Goal: Communication & Community: Answer question/provide support

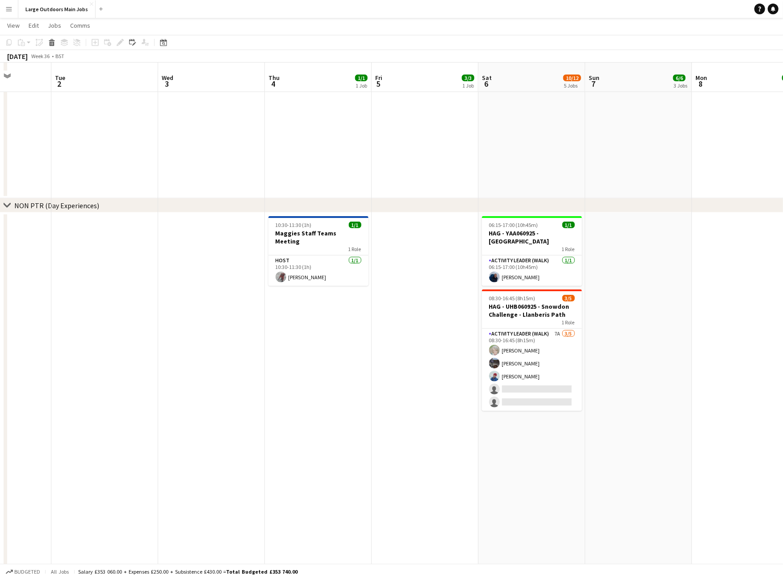
scroll to position [555, 0]
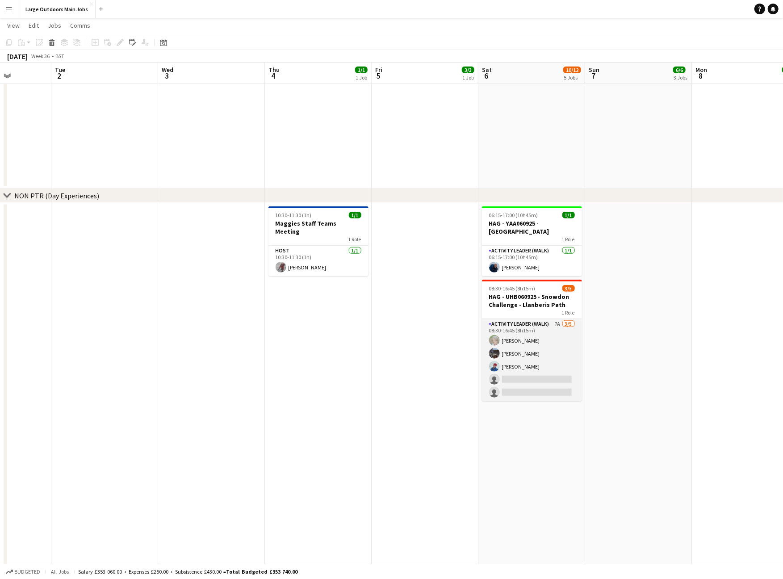
click at [524, 351] on app-card-role "Activity Leader (Walk) 7A 3/5 08:30-16:45 (8h15m) Sian Schofield Dan Reeves Dan…" at bounding box center [532, 360] width 100 height 82
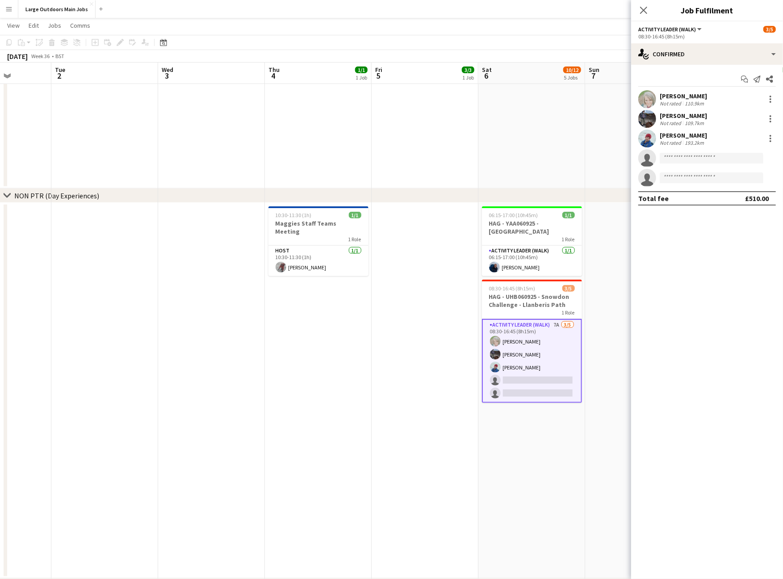
click at [674, 99] on div "Sian Schofield" at bounding box center [683, 96] width 47 height 8
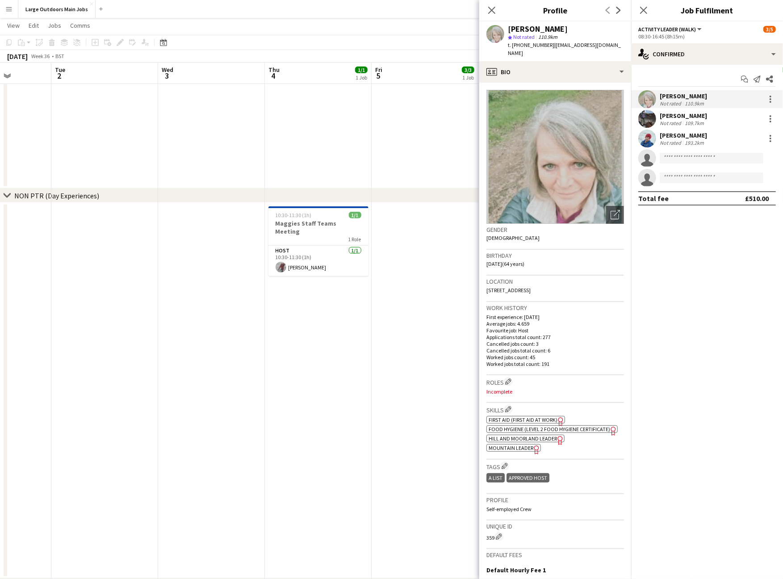
drag, startPoint x: 746, startPoint y: 80, endPoint x: 757, endPoint y: 93, distance: 17.8
click at [746, 80] on icon "Start chat" at bounding box center [744, 79] width 7 height 7
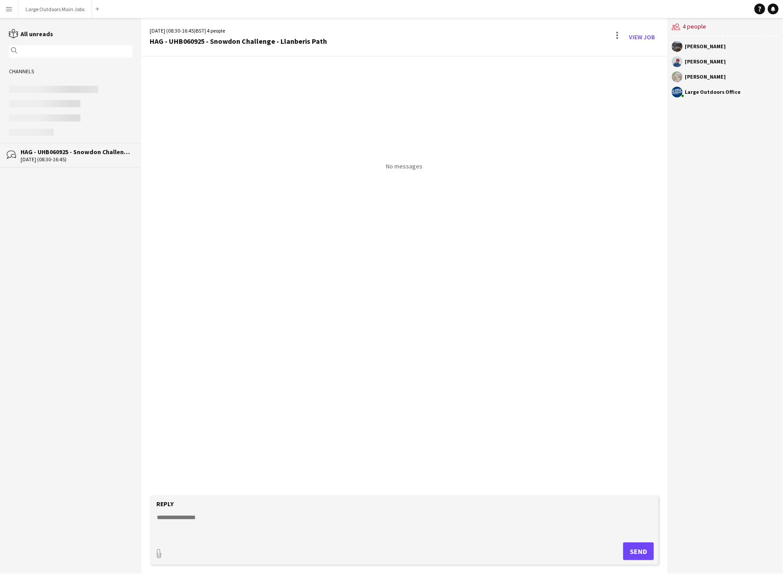
click at [209, 525] on textarea at bounding box center [406, 524] width 500 height 23
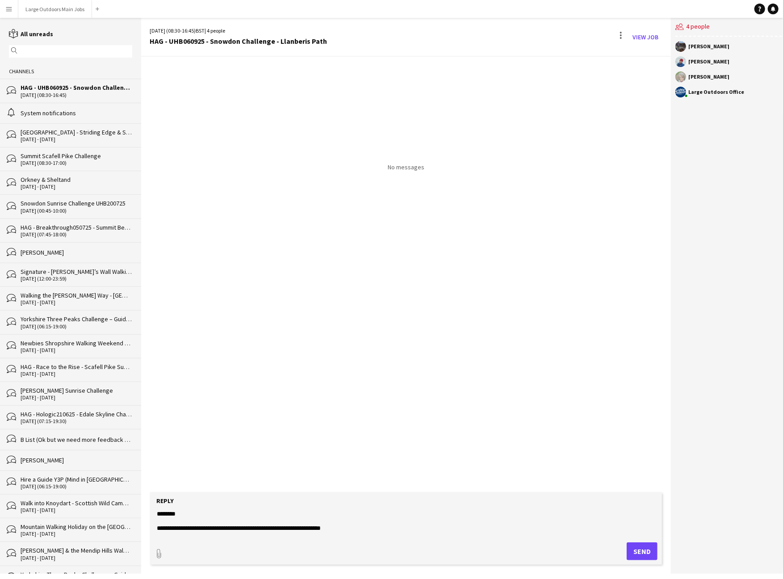
scroll to position [17, 0]
type textarea "**********"
click at [636, 555] on button "Send" at bounding box center [642, 551] width 31 height 18
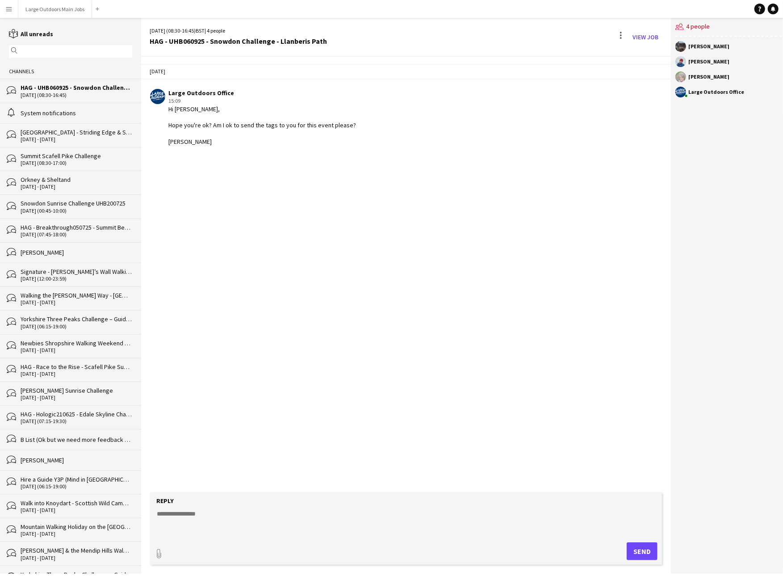
click at [31, 136] on div "Lake District Ridges - Striding Edge & Sharp Edge / Scafell Pike Challenge Week…" at bounding box center [77, 132] width 112 height 8
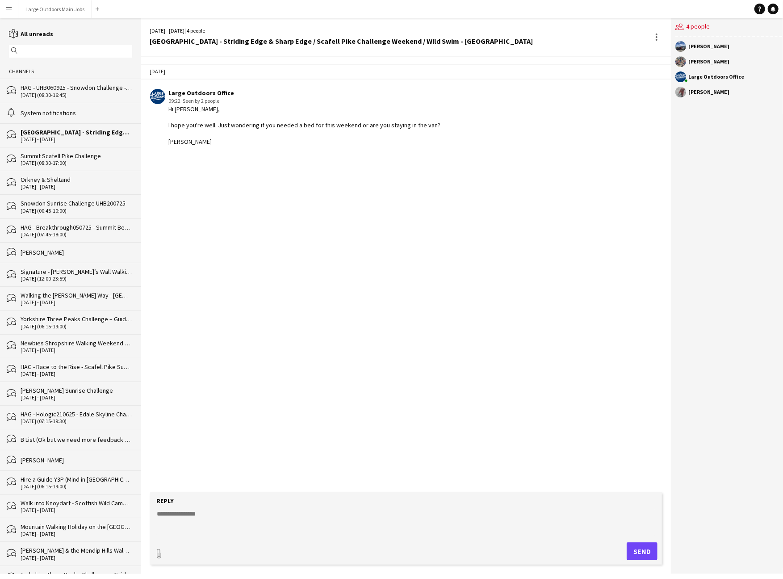
click at [220, 517] on textarea at bounding box center [406, 522] width 500 height 27
type textarea "**********"
click at [633, 555] on button "Send" at bounding box center [642, 551] width 31 height 18
drag, startPoint x: 70, startPoint y: 102, endPoint x: 156, endPoint y: 132, distance: 91.4
click at [70, 98] on div "06-09-2025 (08:30-16:45)" at bounding box center [77, 95] width 112 height 6
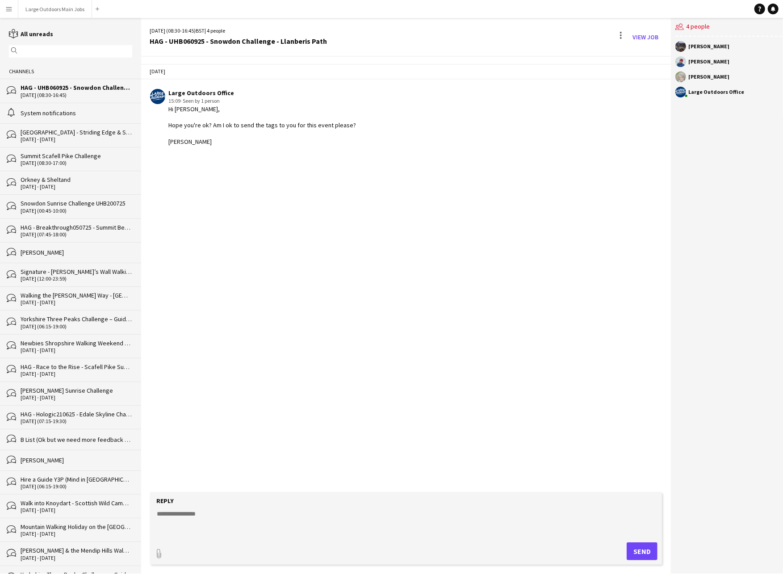
click at [677, 79] on app-user-avatar at bounding box center [681, 76] width 11 height 11
click at [67, 8] on button "Large Outdoors Main Jobs Close" at bounding box center [55, 8] width 74 height 17
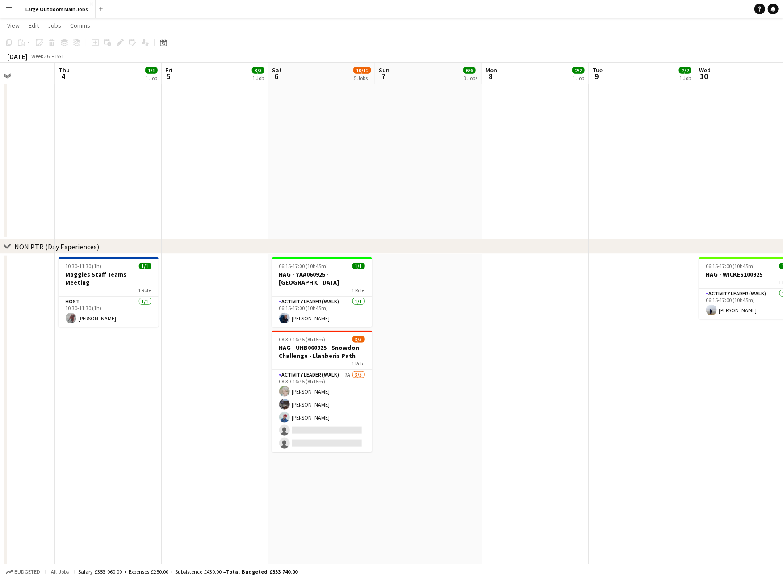
scroll to position [504, 0]
click at [306, 399] on app-card-role "Activity Leader (Walk) 7A 3/5 08:30-16:45 (8h15m) Sian Schofield Dan Reeves Dan…" at bounding box center [322, 411] width 100 height 82
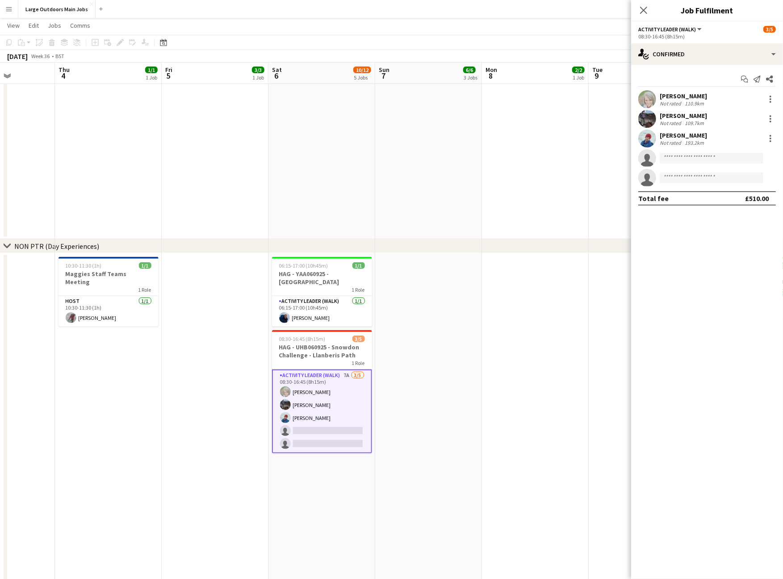
click at [683, 98] on div "Sian Schofield" at bounding box center [683, 96] width 47 height 8
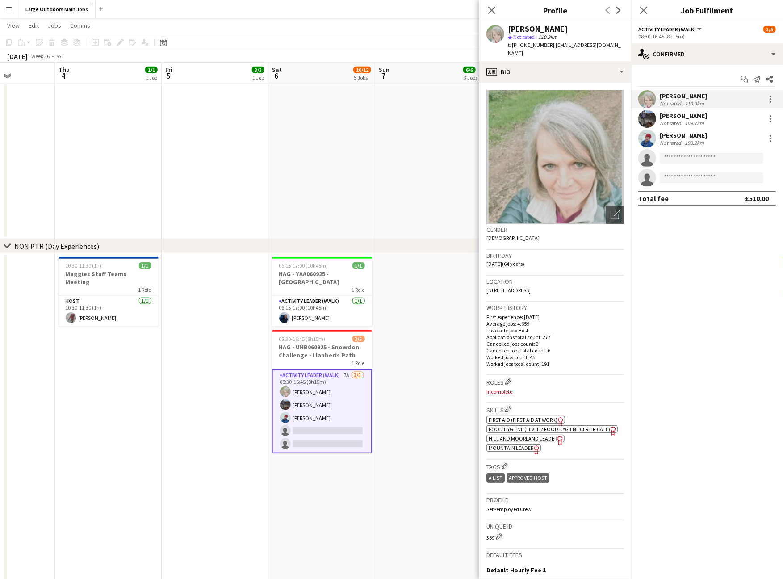
scroll to position [0, 0]
click at [642, 10] on icon "Close pop-in" at bounding box center [643, 10] width 8 height 8
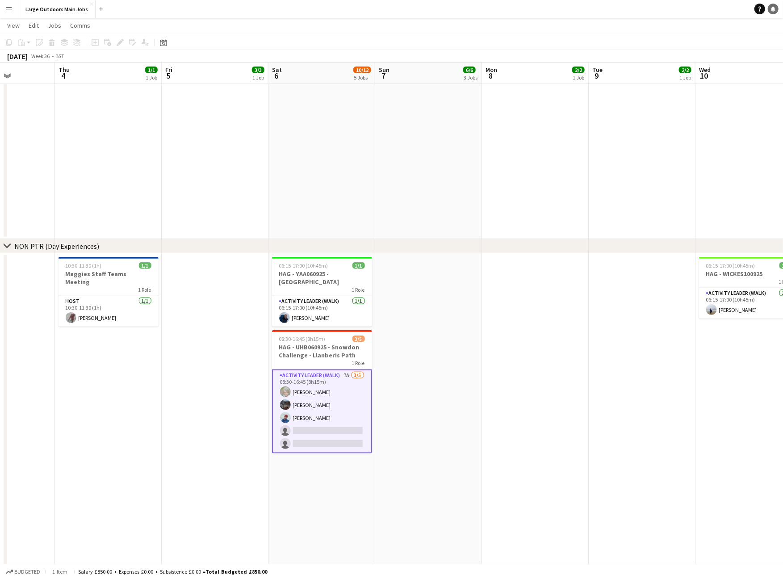
click at [778, 8] on div "Help Notifications" at bounding box center [769, 9] width 29 height 11
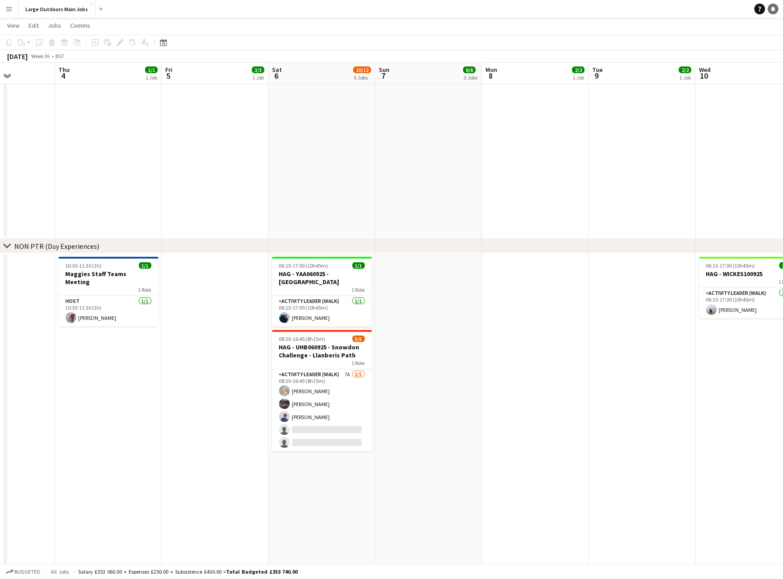
click at [773, 8] on icon at bounding box center [773, 8] width 4 height 4
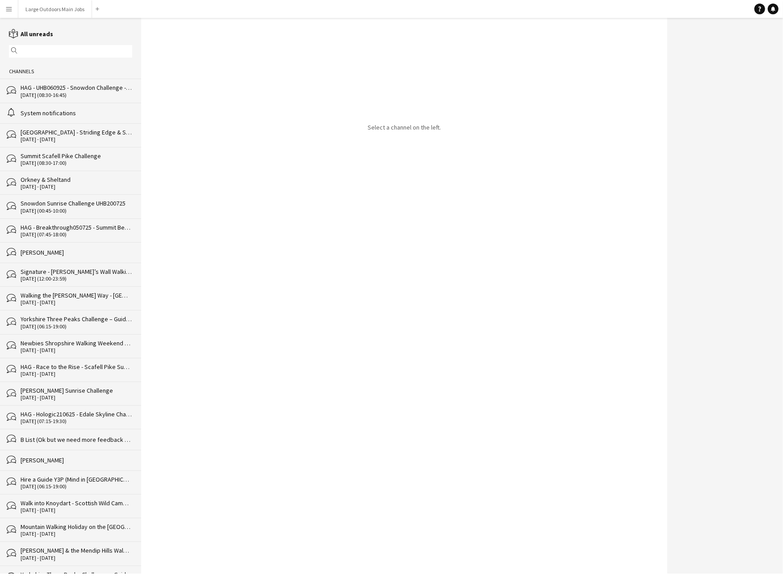
click at [71, 98] on div "06-09-2025 (08:30-16:45)" at bounding box center [77, 95] width 112 height 6
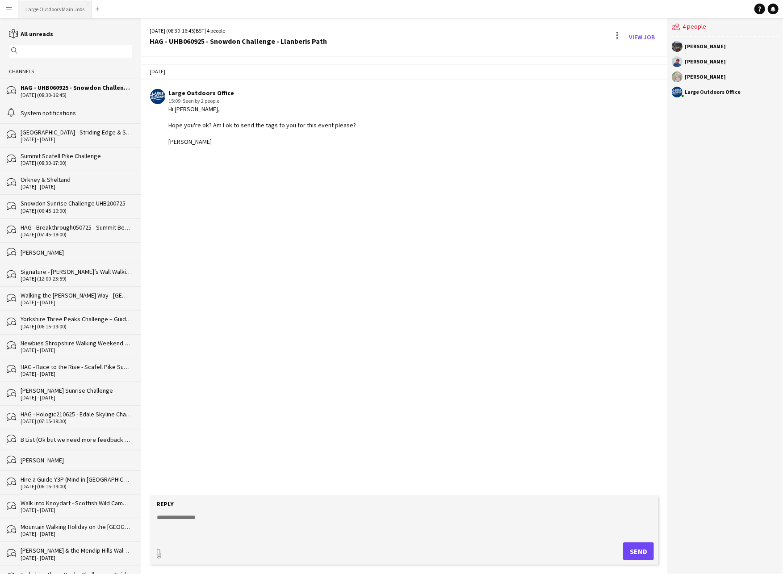
click at [67, 4] on button "Large Outdoors Main Jobs Close" at bounding box center [55, 8] width 74 height 17
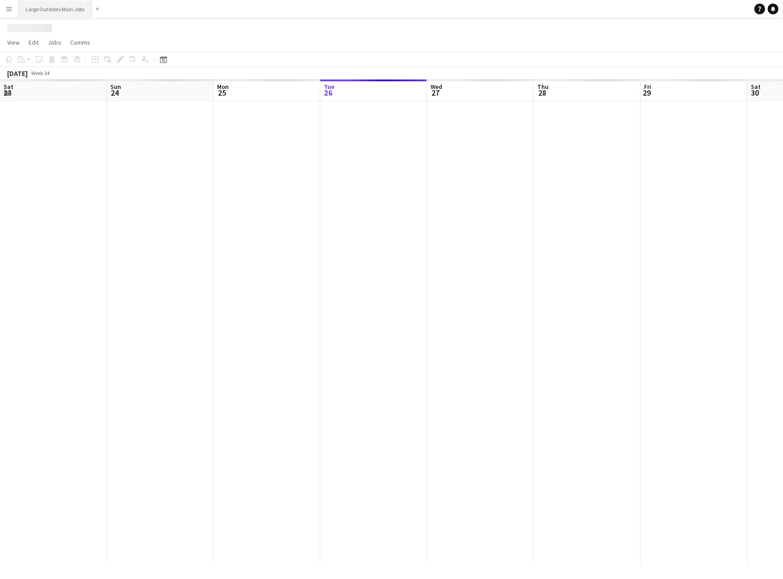
scroll to position [0, 213]
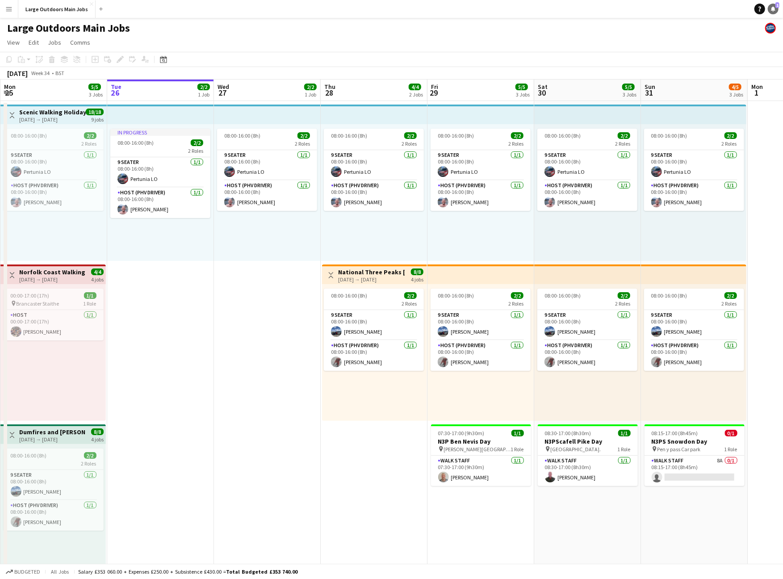
click at [774, 12] on link "Notifications 1" at bounding box center [773, 9] width 11 height 11
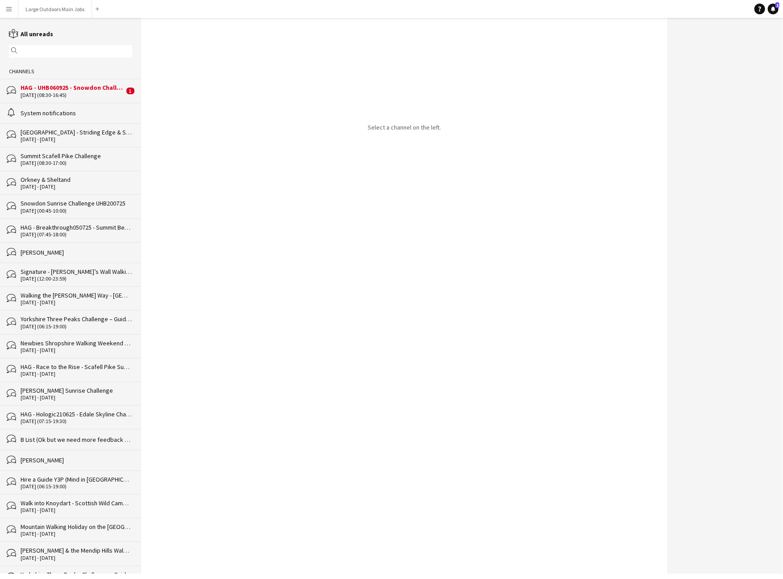
click at [89, 102] on div "bubbles HAG - UHB060925 - Snowdon Challenge - Llanberis Path 06-09-2025 (08:30-…" at bounding box center [70, 91] width 141 height 24
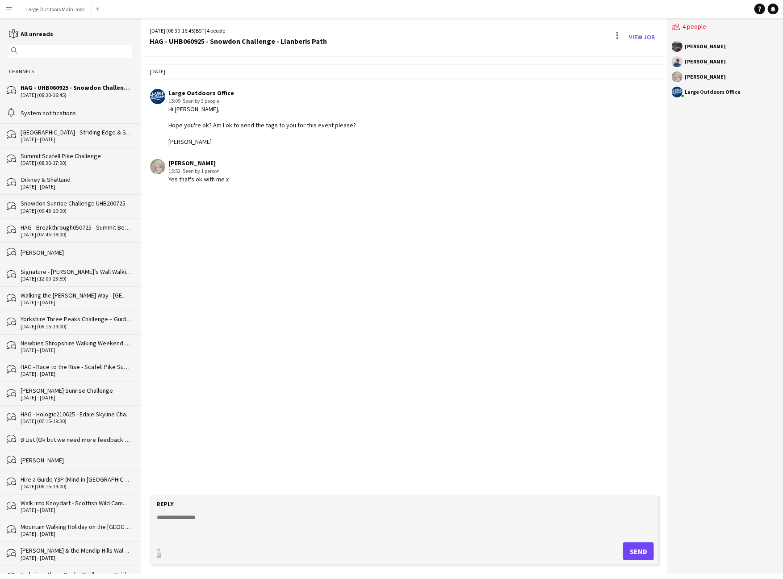
click at [218, 513] on textarea at bounding box center [406, 524] width 500 height 23
type textarea "**********"
click at [651, 548] on button "Send" at bounding box center [638, 551] width 31 height 18
click at [42, 11] on button "Large Outdoors Main Jobs Close" at bounding box center [55, 8] width 74 height 17
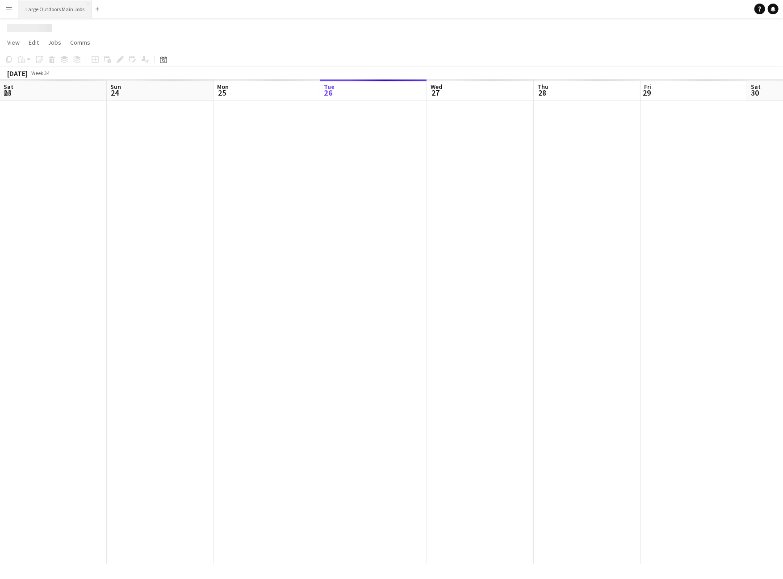
scroll to position [0, 213]
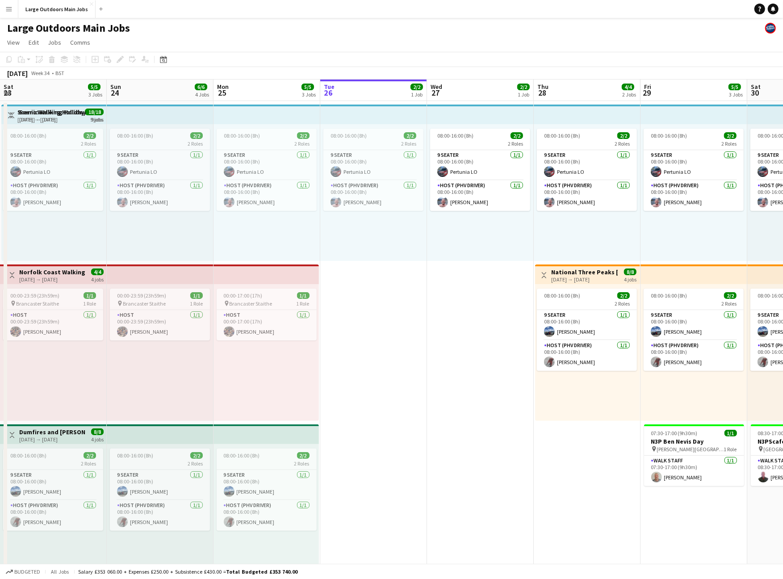
scroll to position [0, 213]
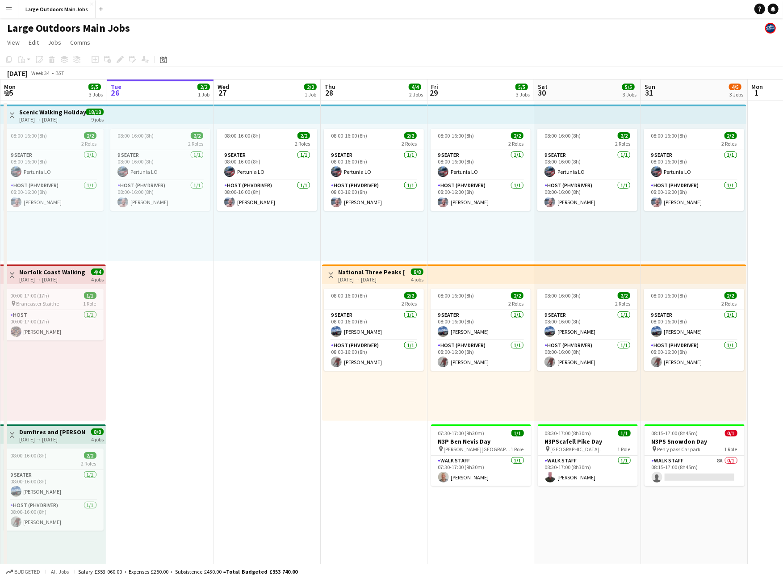
drag, startPoint x: 715, startPoint y: 465, endPoint x: 708, endPoint y: 453, distance: 13.6
click at [715, 465] on app-card-role "Walk Staff 8A 0/1 08:15-17:00 (8h45m) single-neutral-actions" at bounding box center [695, 471] width 100 height 30
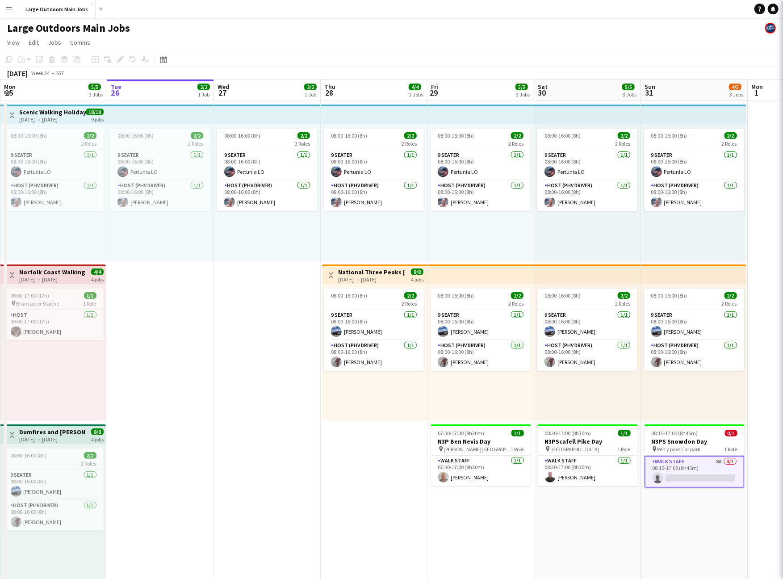
scroll to position [0, 213]
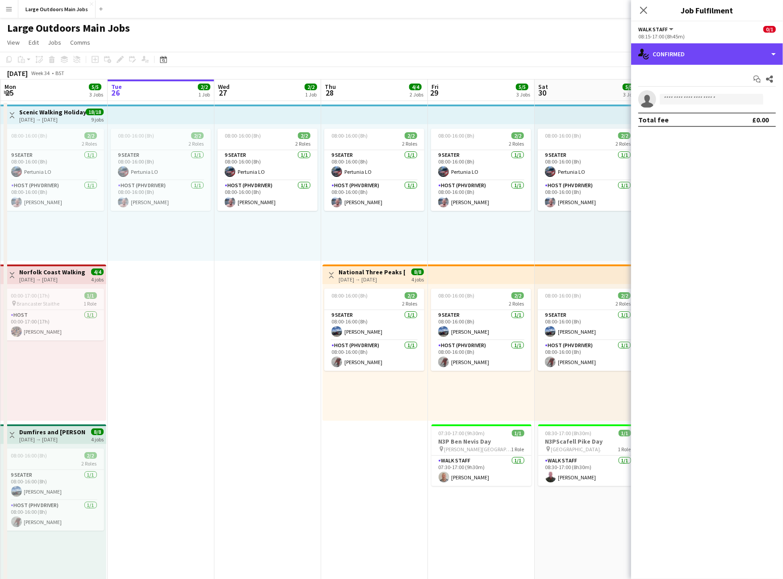
click at [769, 63] on div "single-neutral-actions-check-2 Confirmed" at bounding box center [707, 53] width 152 height 21
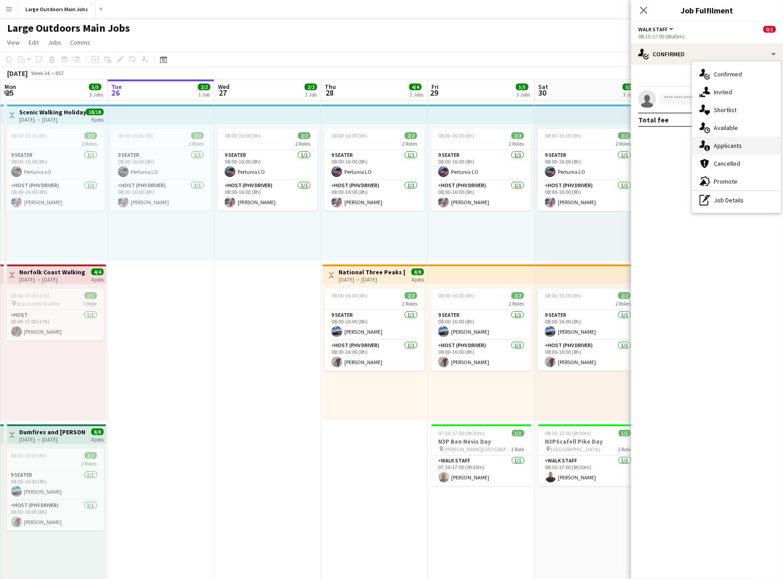
click at [740, 146] on div "single-neutral-actions-information Applicants" at bounding box center [737, 146] width 88 height 18
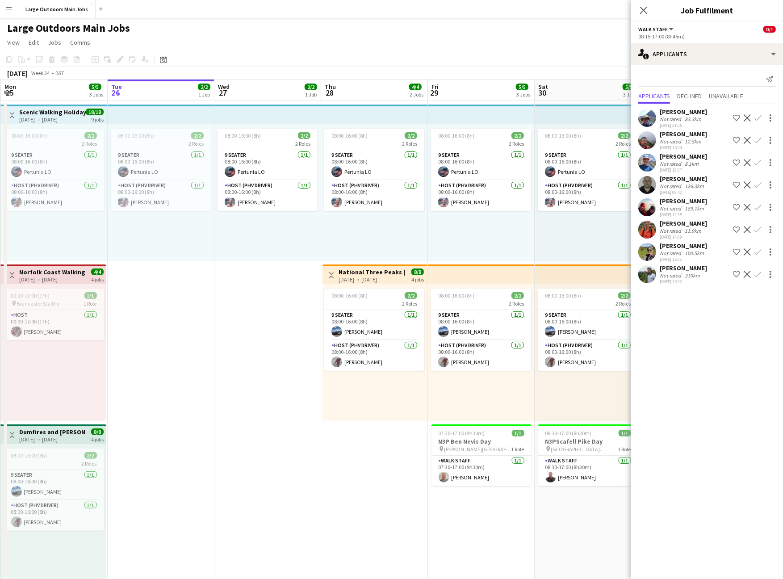
click at [640, 11] on icon "Close pop-in" at bounding box center [643, 10] width 7 height 7
